Goal: Information Seeking & Learning: Learn about a topic

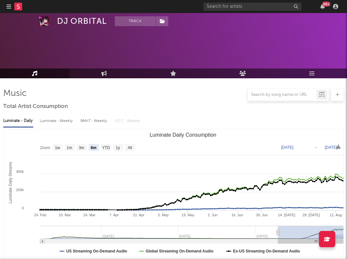
select select "6m"
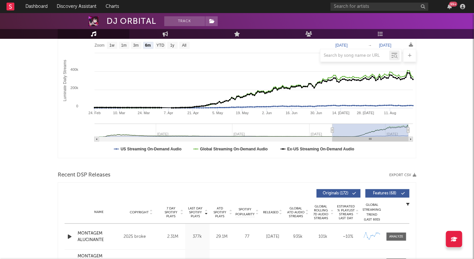
scroll to position [221, 0]
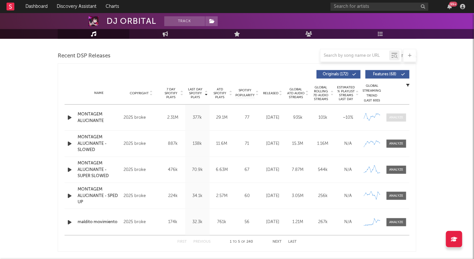
click at [346, 116] on div at bounding box center [396, 117] width 14 height 5
select select "1w"
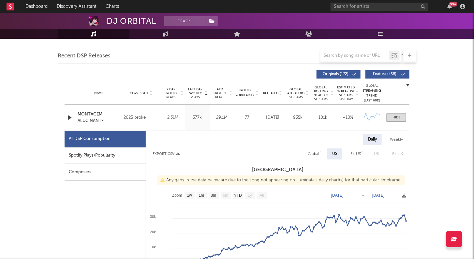
click at [120, 175] on div "Composers" at bounding box center [105, 172] width 81 height 17
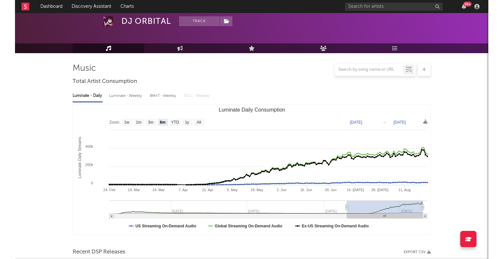
scroll to position [0, 0]
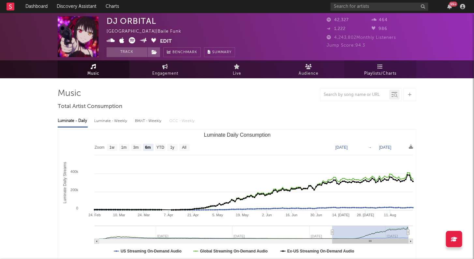
click at [346, 72] on span "Playlists/Charts" at bounding box center [380, 74] width 32 height 8
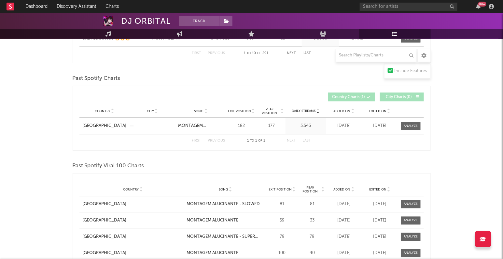
scroll to position [426, 0]
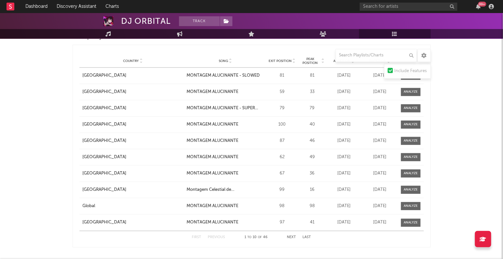
click at [296, 236] on button "Next" at bounding box center [291, 238] width 9 height 4
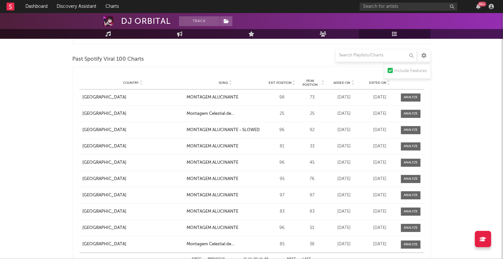
scroll to position [422, 0]
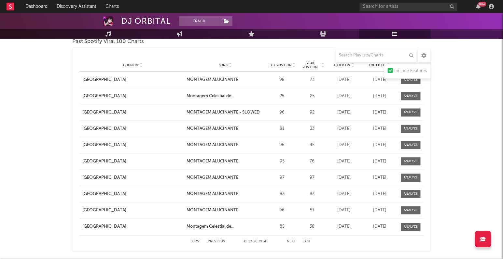
click at [293, 240] on button "Next" at bounding box center [291, 242] width 9 height 4
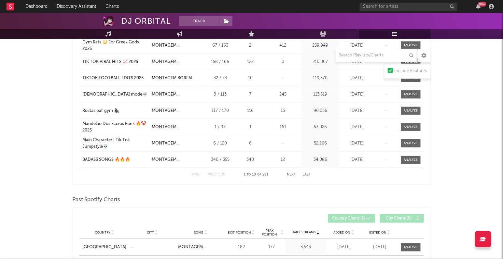
scroll to position [0, 0]
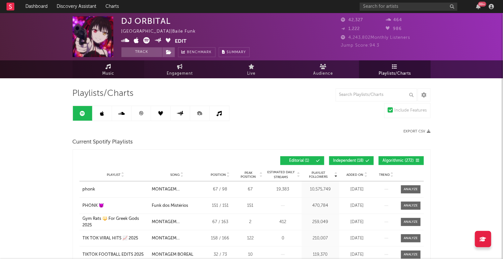
click at [106, 74] on span "Music" at bounding box center [108, 74] width 12 height 8
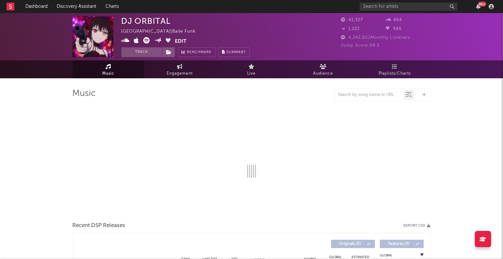
select select "6m"
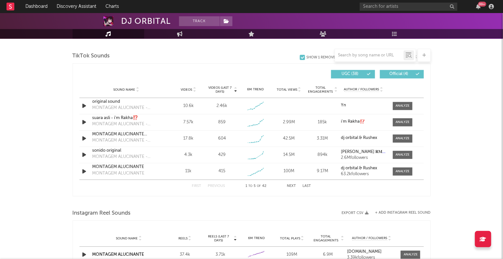
scroll to position [434, 0]
click at [346, 105] on div at bounding box center [403, 105] width 14 height 5
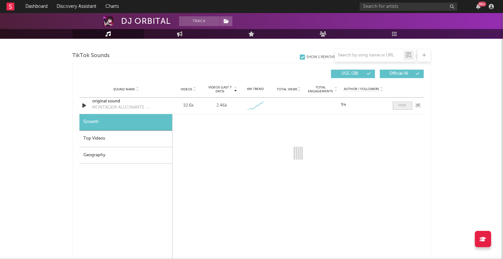
select select "1w"
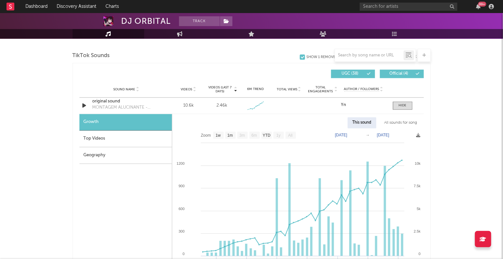
click at [346, 122] on div "All sounds for song" at bounding box center [401, 122] width 43 height 11
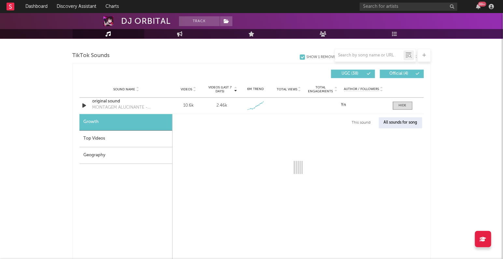
select select "1w"
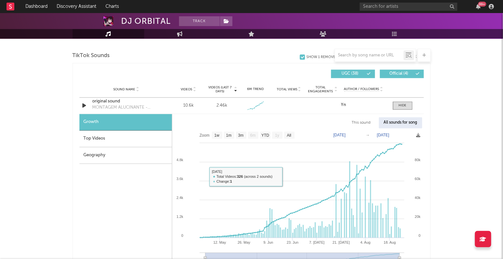
click at [118, 141] on div "Top Videos" at bounding box center [125, 139] width 93 height 17
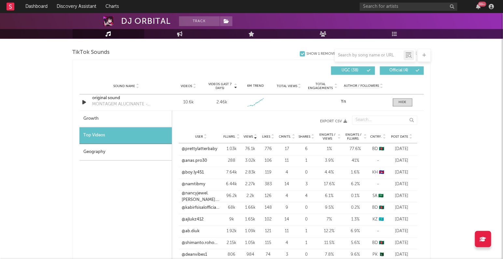
scroll to position [438, 0]
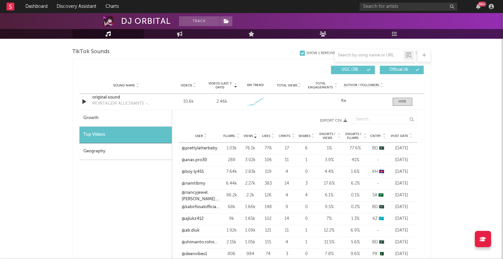
click at [128, 153] on div "Geography" at bounding box center [125, 151] width 93 height 17
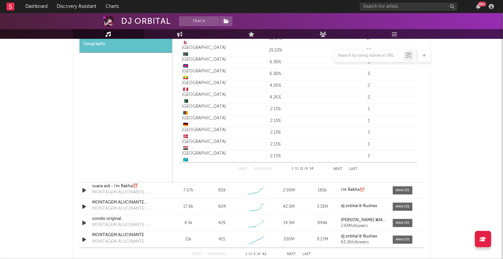
scroll to position [623, 0]
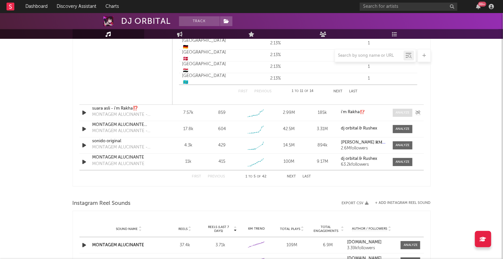
click at [346, 112] on div at bounding box center [403, 112] width 14 height 5
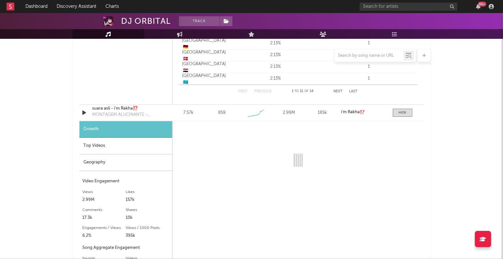
select select "1w"
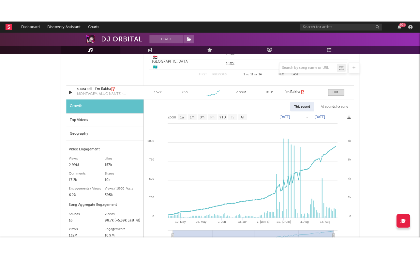
scroll to position [653, 0]
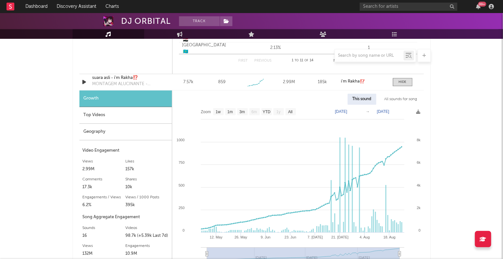
click at [139, 131] on div "Geography" at bounding box center [125, 131] width 93 height 17
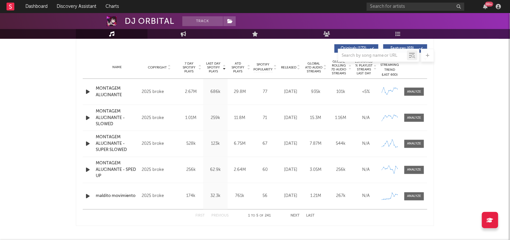
scroll to position [240, 0]
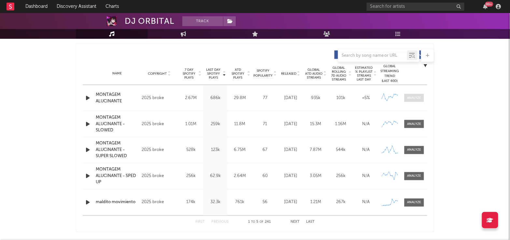
click at [346, 98] on div at bounding box center [415, 97] width 14 height 5
select select "1w"
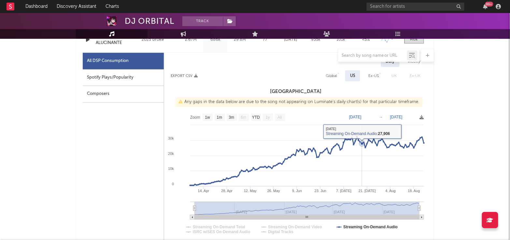
scroll to position [301, 0]
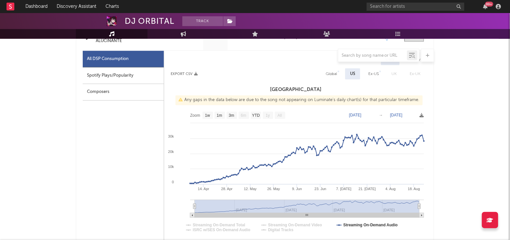
click at [141, 80] on div "Spotify Plays/Popularity" at bounding box center [123, 75] width 81 height 17
select select "1w"
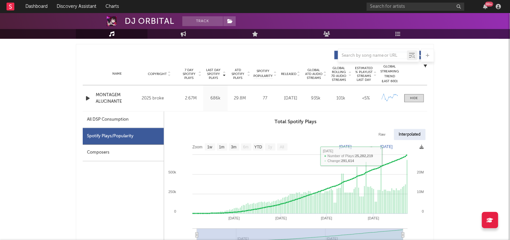
scroll to position [236, 0]
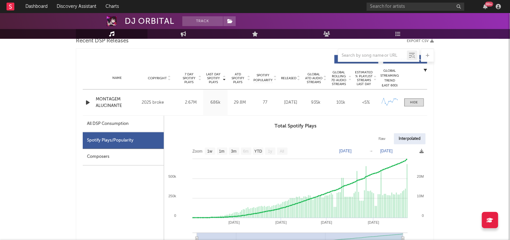
click at [346, 97] on div "Name MONTAGEM ALUCINANTE Copyright 2025 broke Label broke Album Names MONTAGEM …" at bounding box center [255, 103] width 345 height 26
click at [346, 101] on div at bounding box center [414, 102] width 8 height 5
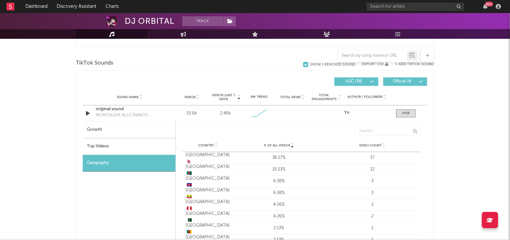
scroll to position [428, 0]
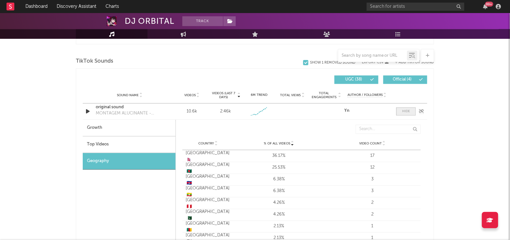
click at [346, 110] on div at bounding box center [406, 111] width 8 height 5
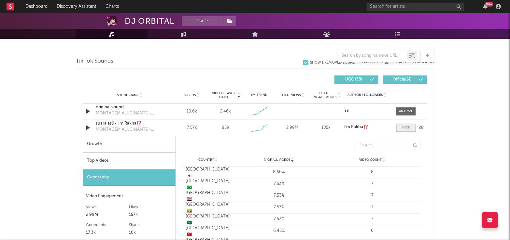
click at [346, 130] on span at bounding box center [406, 127] width 20 height 8
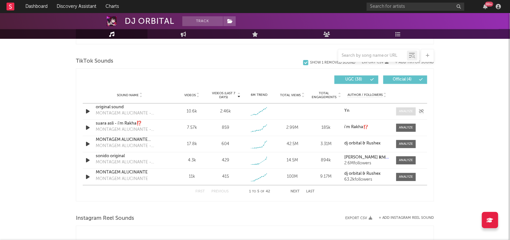
click at [346, 112] on span at bounding box center [406, 111] width 20 height 8
select select "1w"
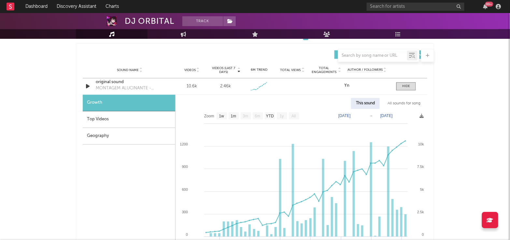
click at [120, 140] on div "Geography" at bounding box center [129, 136] width 93 height 17
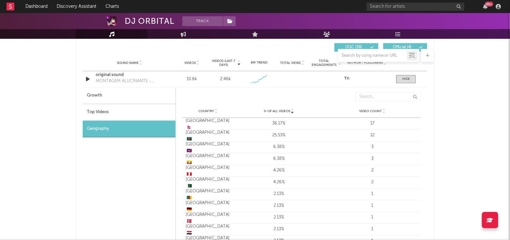
scroll to position [457, 0]
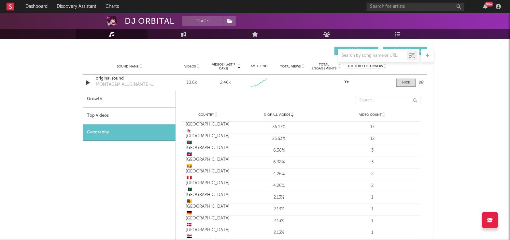
click at [346, 87] on div "Sound Name original sound MONTAGEM ALUCINANTE - SLOWED Videos 10.6k Videos (las…" at bounding box center [255, 83] width 345 height 16
click at [346, 82] on div at bounding box center [406, 82] width 8 height 5
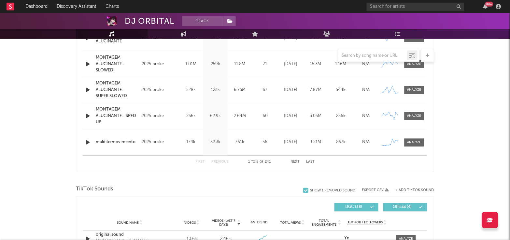
scroll to position [0, 0]
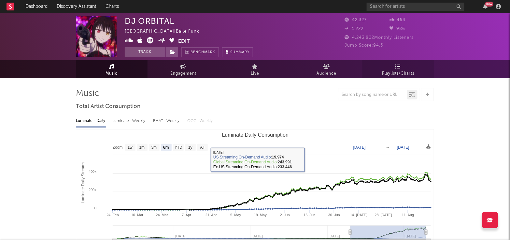
click at [346, 67] on icon at bounding box center [399, 66] width 6 height 5
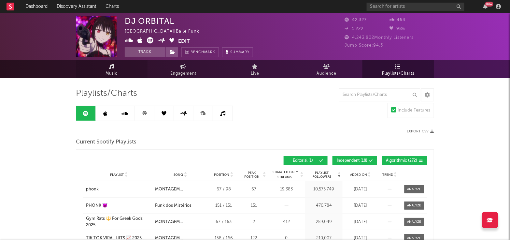
click at [112, 70] on span "Music" at bounding box center [112, 74] width 12 height 8
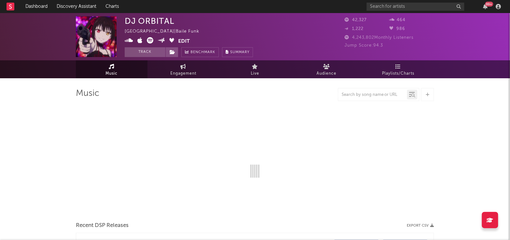
select select "6m"
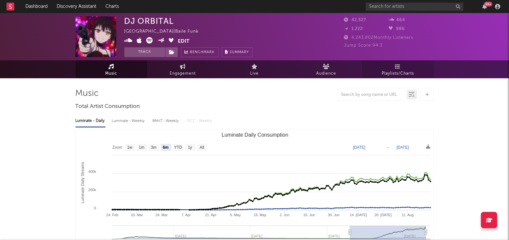
click at [346, 73] on span "Playlists/Charts" at bounding box center [398, 74] width 32 height 8
